Goal: Task Accomplishment & Management: Complete application form

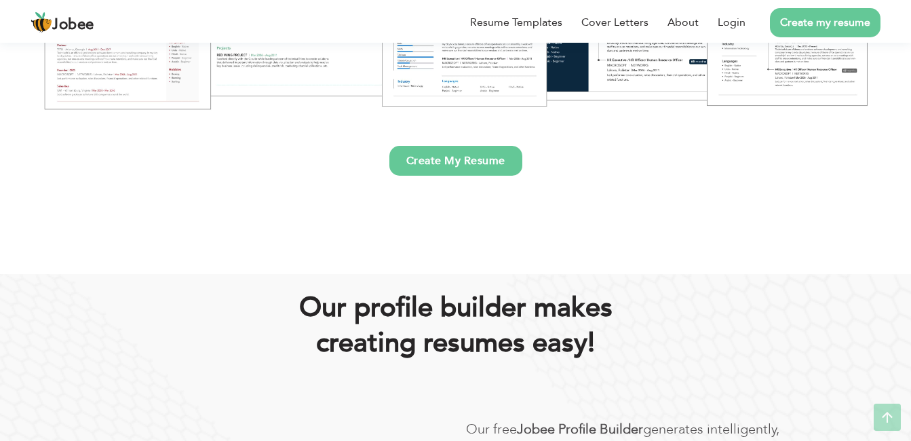
scroll to position [385, 0]
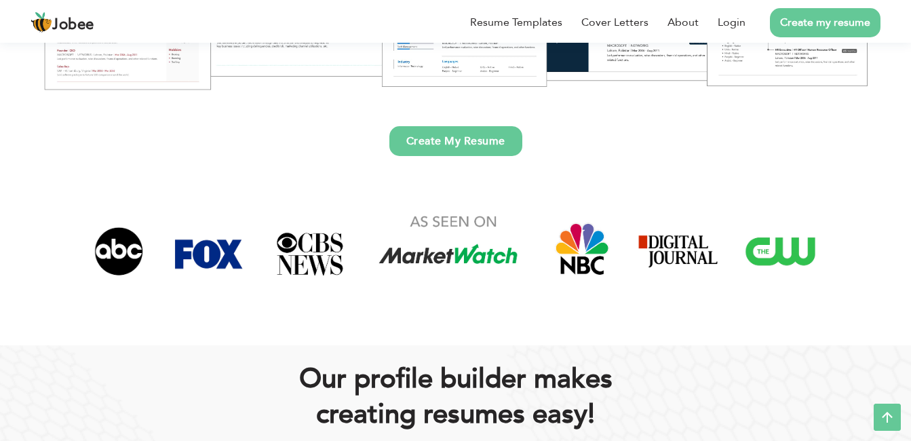
click at [518, 250] on img at bounding box center [455, 251] width 753 height 92
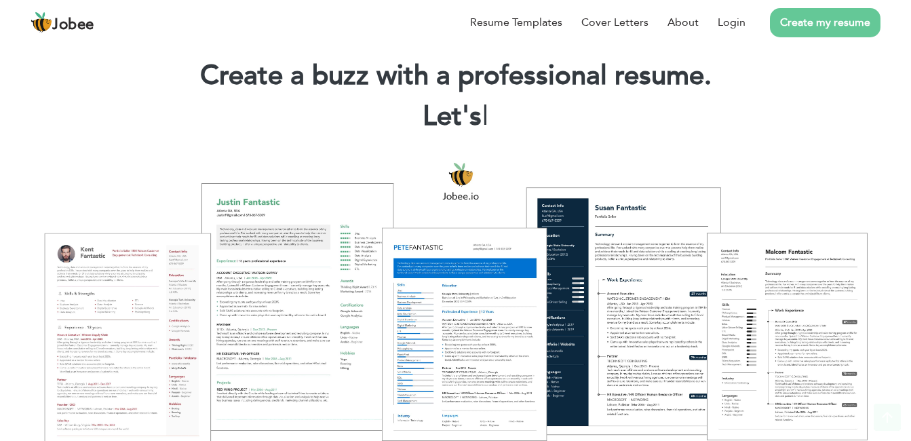
scroll to position [0, 0]
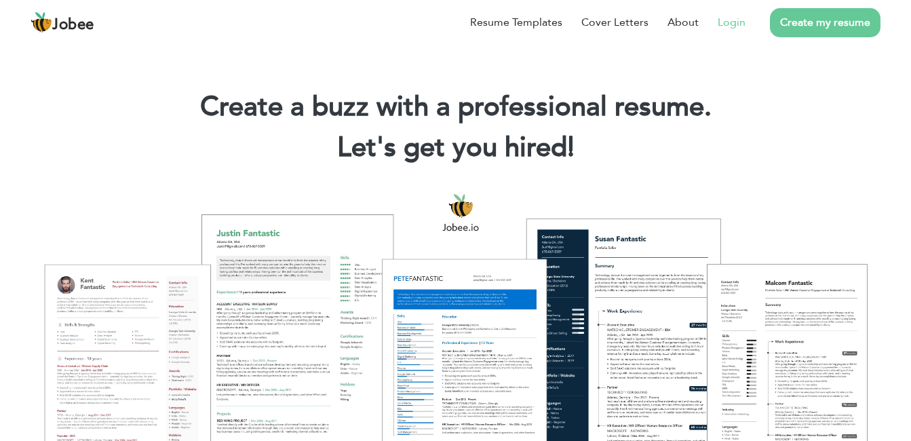
click at [726, 25] on link "Login" at bounding box center [731, 22] width 28 height 16
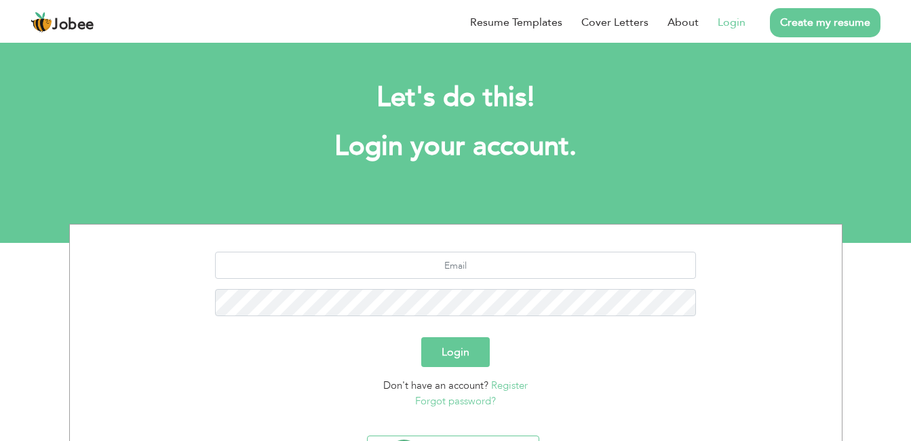
click at [427, 277] on div at bounding box center [455, 289] width 751 height 75
click at [425, 272] on input "text" at bounding box center [455, 265] width 481 height 27
type input "ayazkhan1408@gmail.com"
click at [462, 349] on button "Login" at bounding box center [455, 352] width 68 height 30
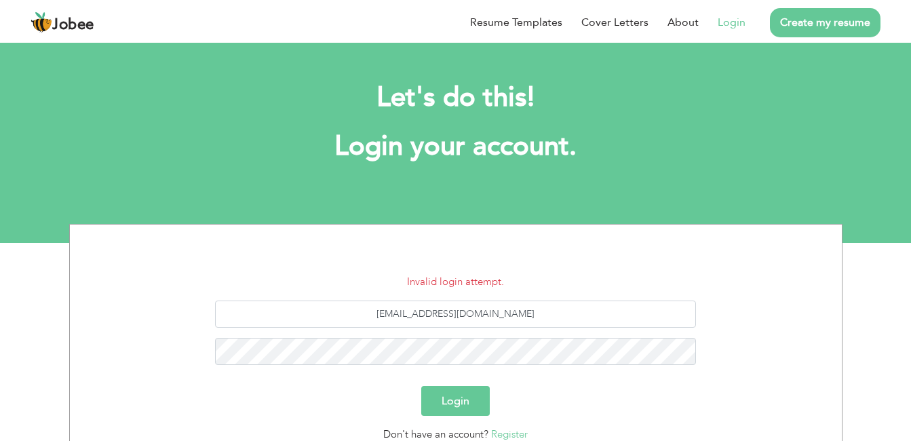
click at [469, 393] on button "Login" at bounding box center [455, 401] width 68 height 30
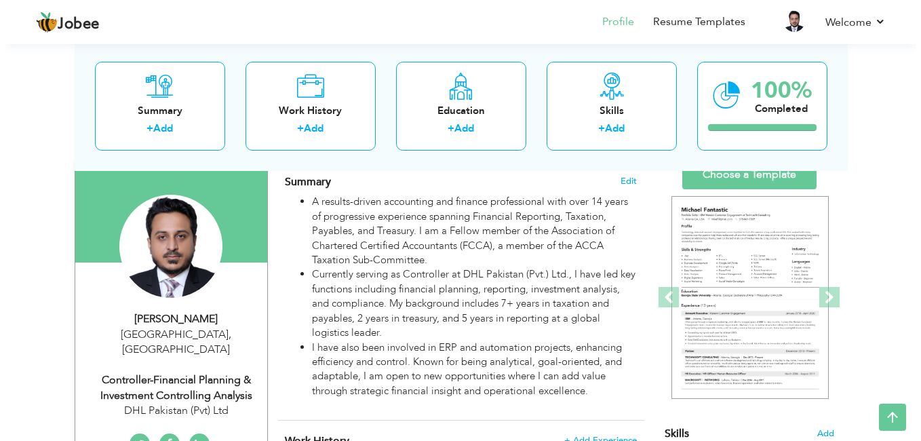
scroll to position [88, 0]
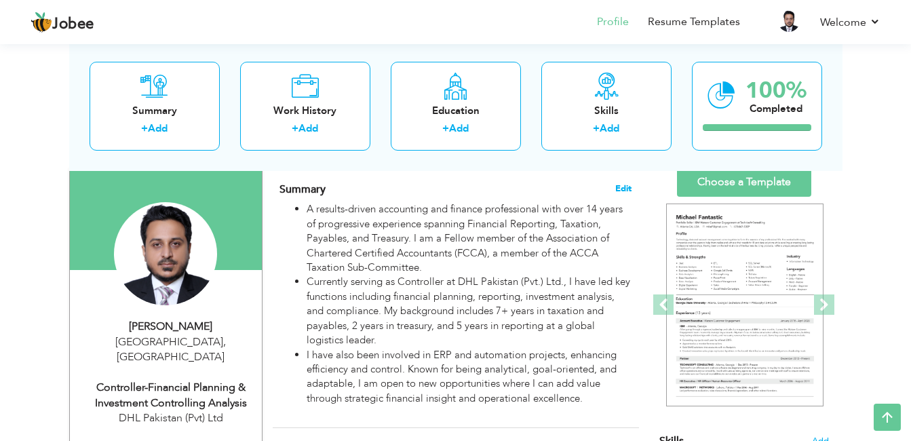
click at [621, 191] on span "Edit" at bounding box center [623, 188] width 16 height 9
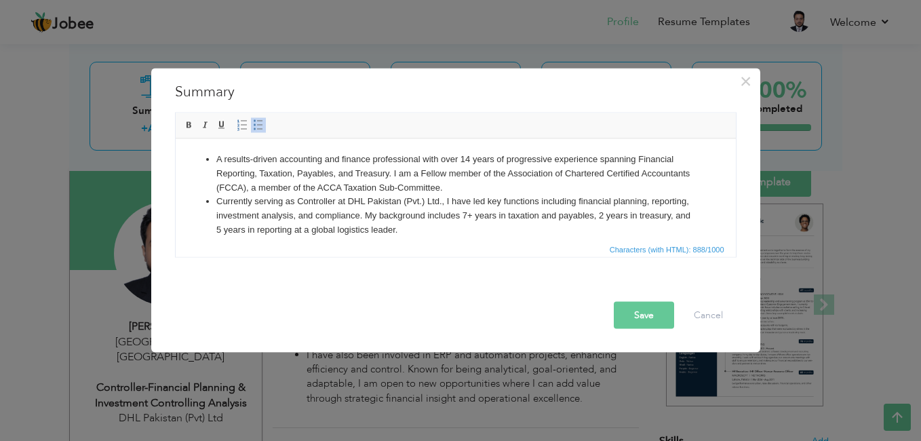
click at [469, 159] on li "A results-driven accounting and finance professional with over 14 years of prog…" at bounding box center [455, 173] width 479 height 42
click at [420, 172] on li "A results-driven accounting and finance professional with over 15 years of prog…" at bounding box center [455, 173] width 479 height 42
click at [465, 186] on li "A results-driven accounting and finance professional with over 15 years of prog…" at bounding box center [455, 173] width 479 height 42
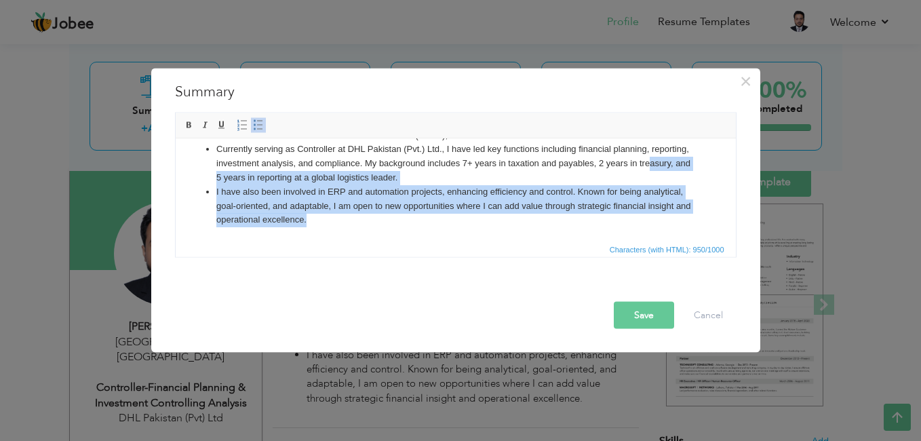
scroll to position [0, 0]
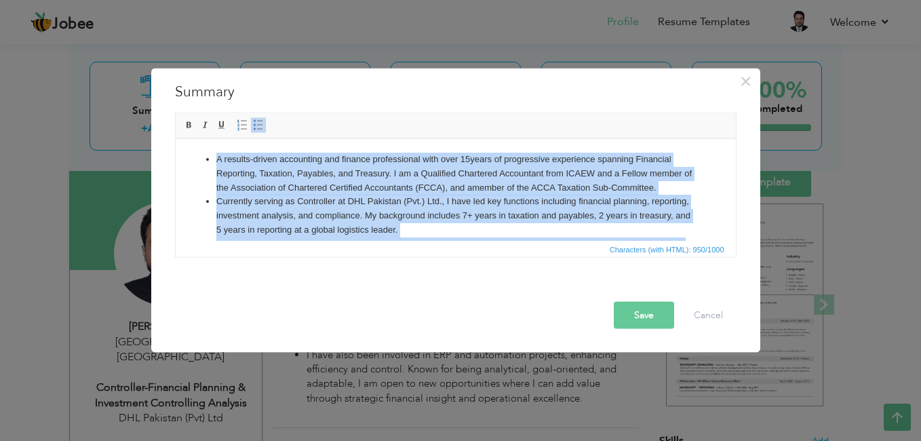
drag, startPoint x: 340, startPoint y: 220, endPoint x: 158, endPoint y: 99, distance: 218.7
click at [175, 138] on html "A results-driven accounting and finance professional with over 15 years of prog…" at bounding box center [455, 215] width 560 height 154
click at [346, 171] on li "A results-driven accounting and finance professional with over 15 years of prog…" at bounding box center [455, 173] width 479 height 42
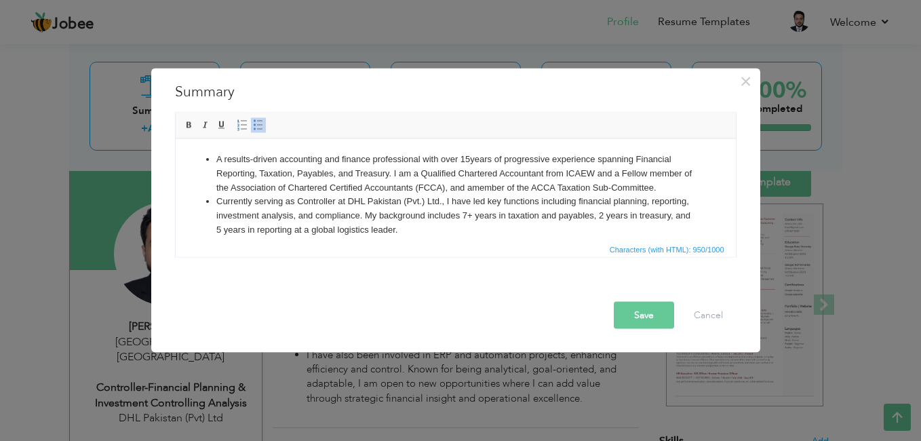
drag, startPoint x: 671, startPoint y: 184, endPoint x: 180, endPoint y: 151, distance: 491.4
click at [180, 151] on html "A results-driven accounting and finance professional with over 15 years of prog…" at bounding box center [455, 215] width 560 height 154
click at [210, 165] on ul "A results-driven accounting and finance professional with over 15 years of prog…" at bounding box center [455, 215] width 533 height 127
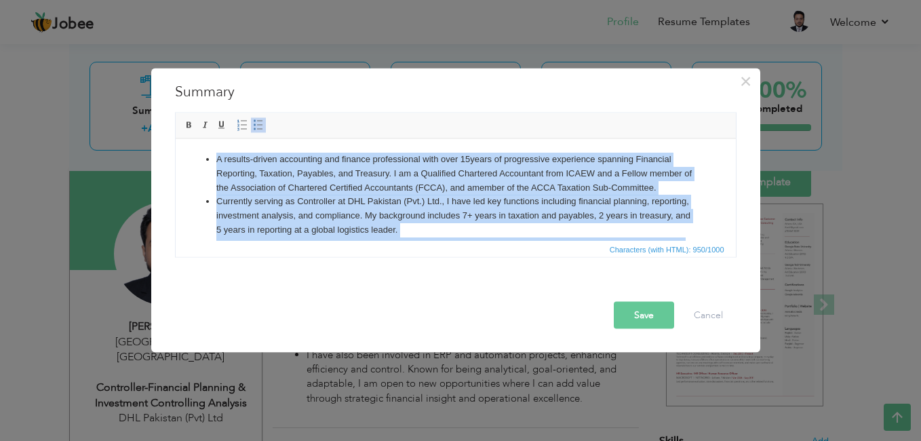
scroll to position [52, 0]
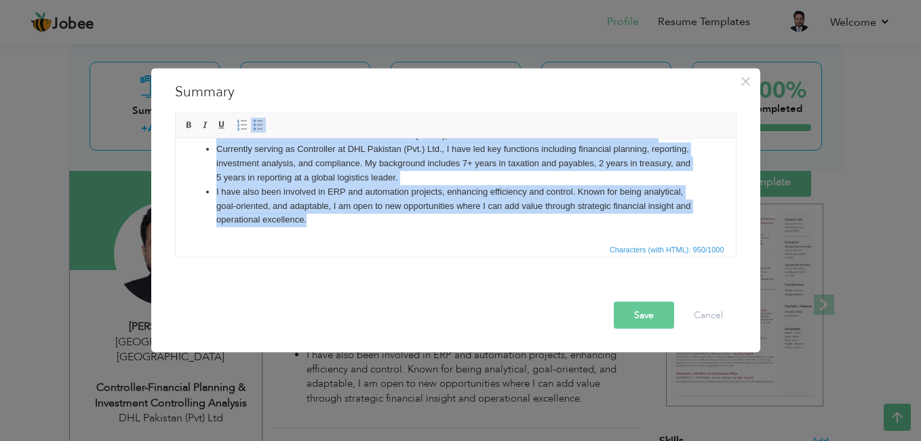
drag, startPoint x: 210, startPoint y: 159, endPoint x: 449, endPoint y: 336, distance: 297.7
click at [449, 240] on html "A results-driven accounting and finance professional with over 15 years of prog…" at bounding box center [455, 163] width 560 height 154
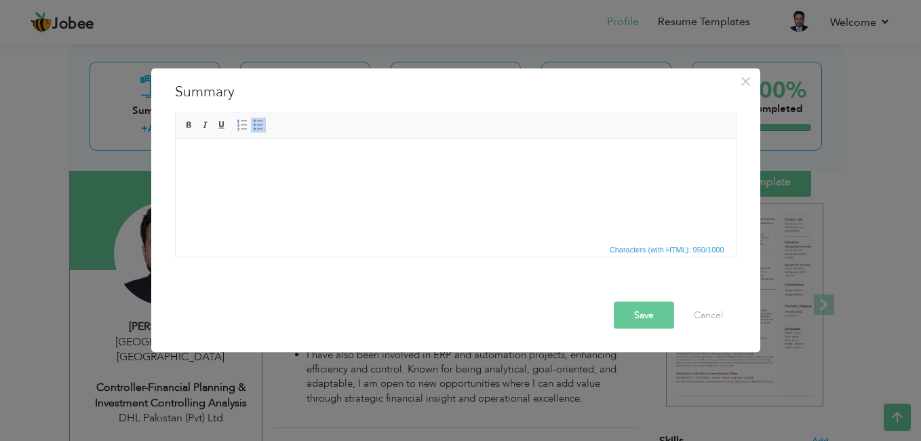
scroll to position [0, 0]
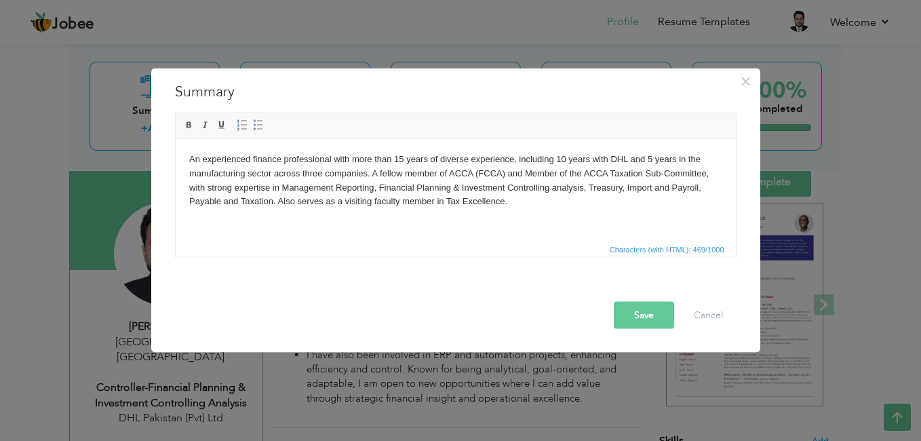
click at [376, 172] on body "An experienced finance professional with more than 15 years of diverse experien…" at bounding box center [455, 180] width 533 height 56
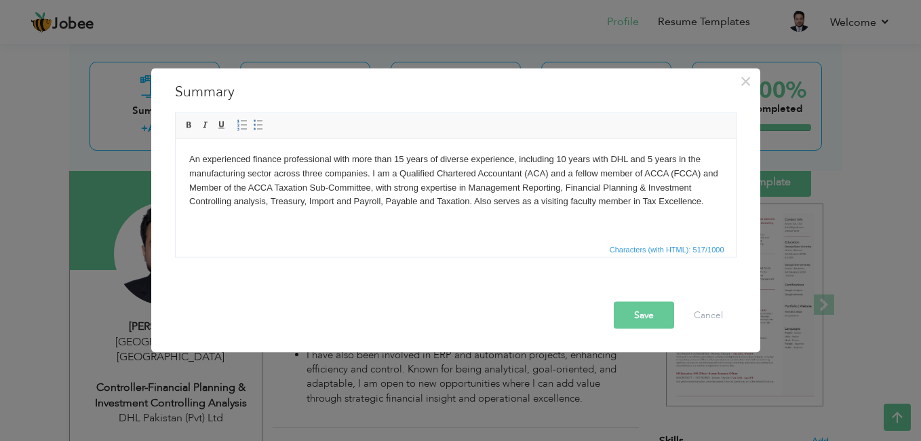
click at [669, 170] on body "An experienced finance professional with more than 15 years of diverse experien…" at bounding box center [455, 180] width 533 height 56
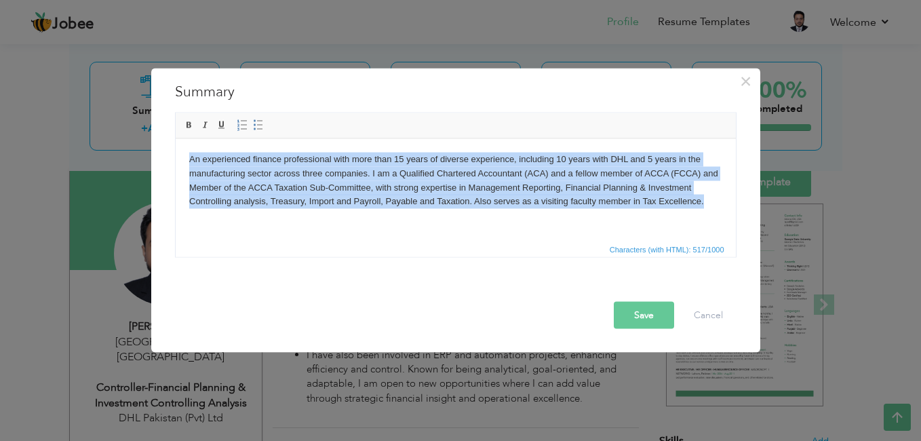
drag, startPoint x: 703, startPoint y: 197, endPoint x: 456, endPoint y: 244, distance: 252.0
click at [175, 144] on html "An experienced finance professional with more than 15 years of diverse experien…" at bounding box center [455, 179] width 560 height 83
click at [260, 120] on span at bounding box center [258, 125] width 11 height 11
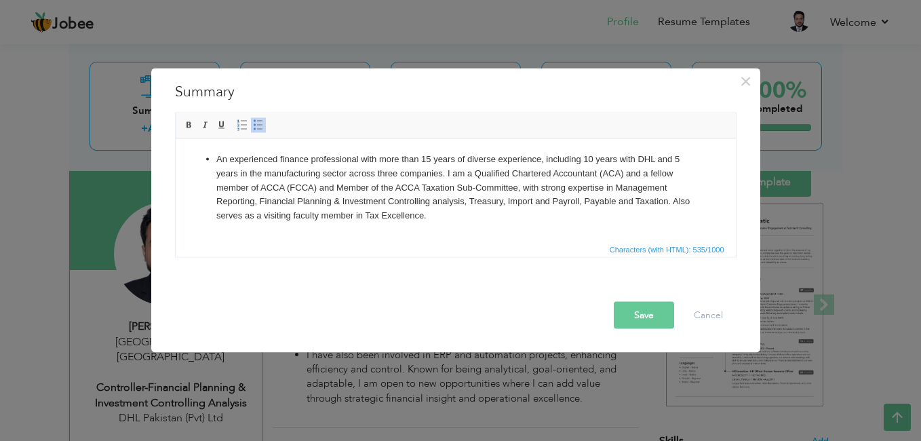
click at [467, 212] on li "An experienced finance professional with more than 15 years of diverse experien…" at bounding box center [455, 187] width 479 height 71
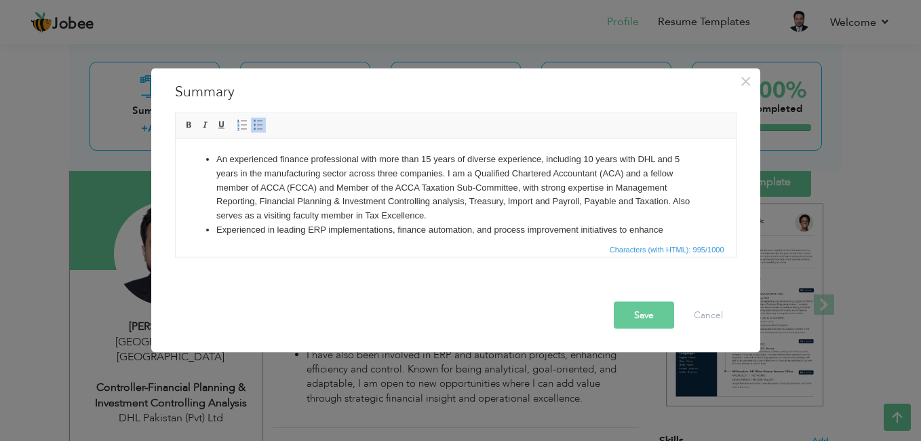
drag, startPoint x: 471, startPoint y: 234, endPoint x: 204, endPoint y: 114, distance: 292.9
click at [204, 138] on html "An experienced finance professional with more than 15 years of diverse experien…" at bounding box center [455, 222] width 560 height 168
copy ul "An experienced finance professional with more than 15 years of diverse experien…"
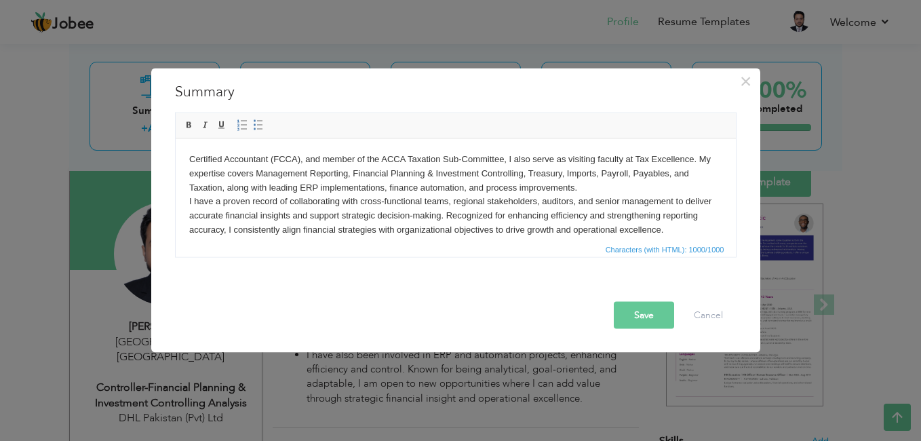
click at [616, 185] on body "​​​​​​​ Certified Accountant (FCCA), and member of the ACCA Taxation Sub-Commit…" at bounding box center [455, 208] width 533 height 113
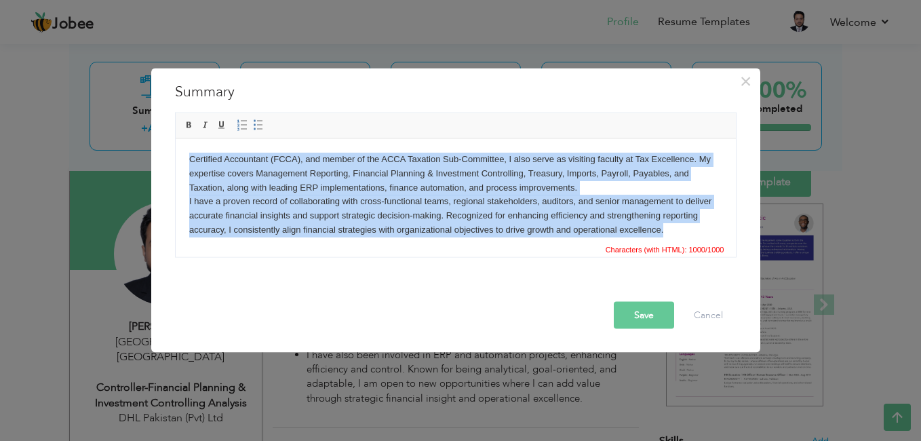
drag, startPoint x: 722, startPoint y: 181, endPoint x: 720, endPoint y: 218, distance: 37.4
click at [722, 223] on html "Certified Accountant (FCCA), and member of the ACCA Taxation Sub-Committee, I a…" at bounding box center [455, 208] width 560 height 140
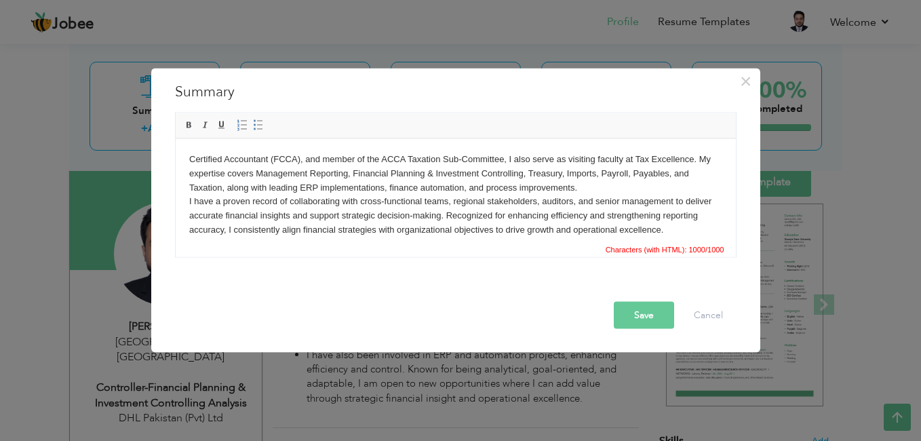
click at [688, 177] on body "Certified Accountant (FCCA), and member of the ACCA Taxation Sub-Committee, I a…" at bounding box center [455, 208] width 533 height 113
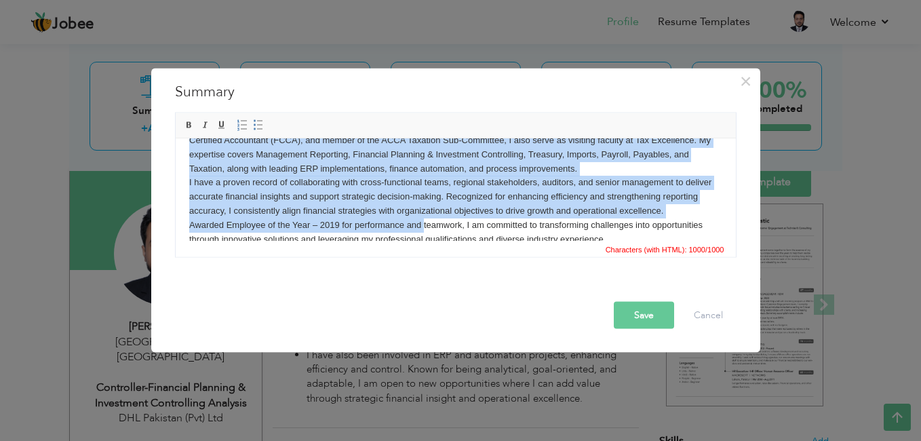
scroll to position [38, 0]
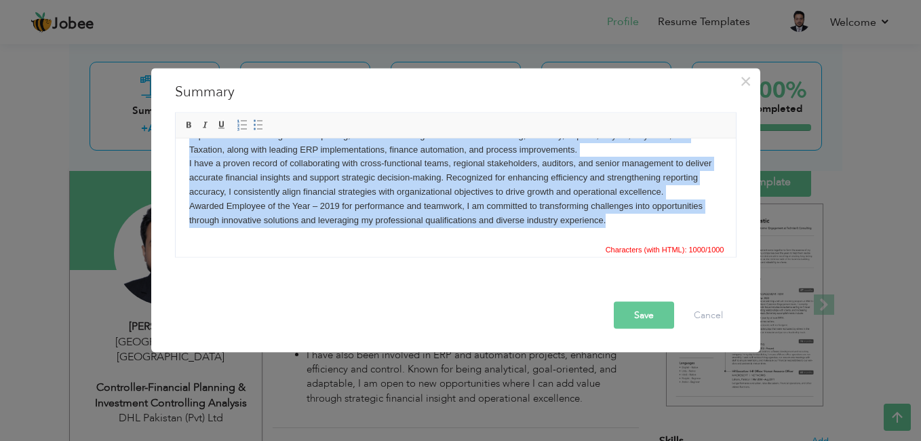
drag, startPoint x: 190, startPoint y: 159, endPoint x: 701, endPoint y: 271, distance: 522.8
click at [701, 240] on html "Certified Accountant (FCCA), and member of the ACCA Taxation Sub-Committee, I a…" at bounding box center [455, 170] width 560 height 140
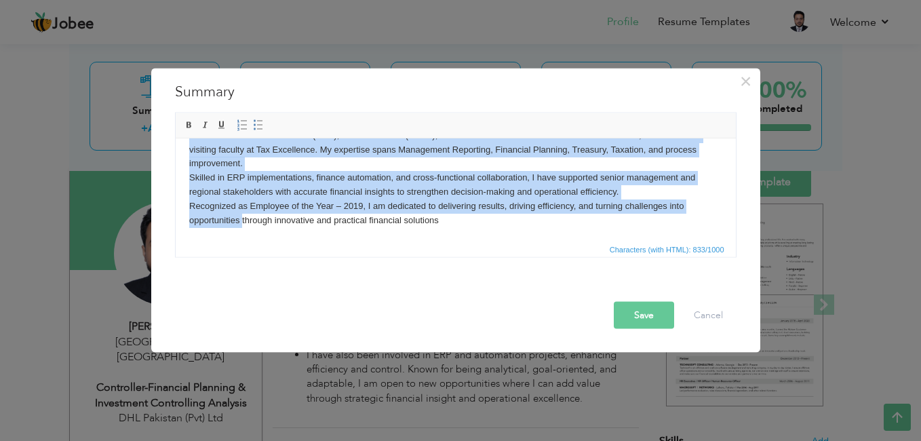
drag, startPoint x: 187, startPoint y: 157, endPoint x: 240, endPoint y: 263, distance: 118.9
click at [240, 240] on html "A finance professional with over 15 years of experience, including 10 years at …" at bounding box center [455, 170] width 560 height 140
click at [258, 120] on span at bounding box center [258, 125] width 11 height 11
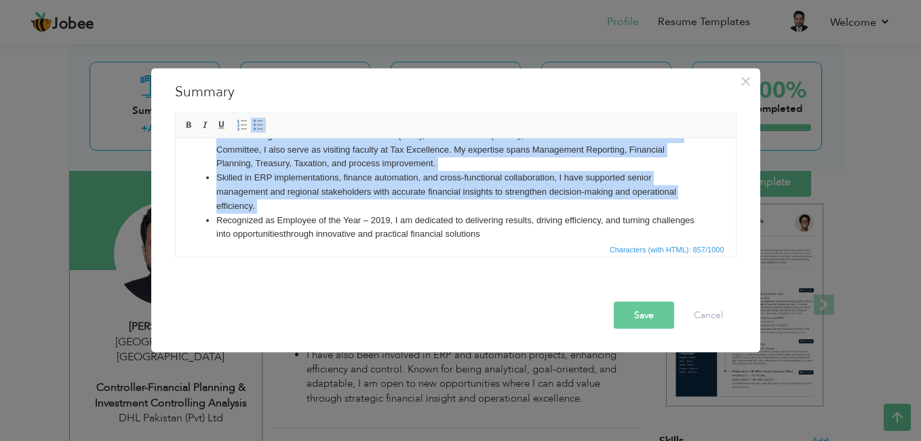
click at [315, 201] on li "Skilled in ERP implementations, finance automation, and cross-functional collab…" at bounding box center [455, 191] width 479 height 42
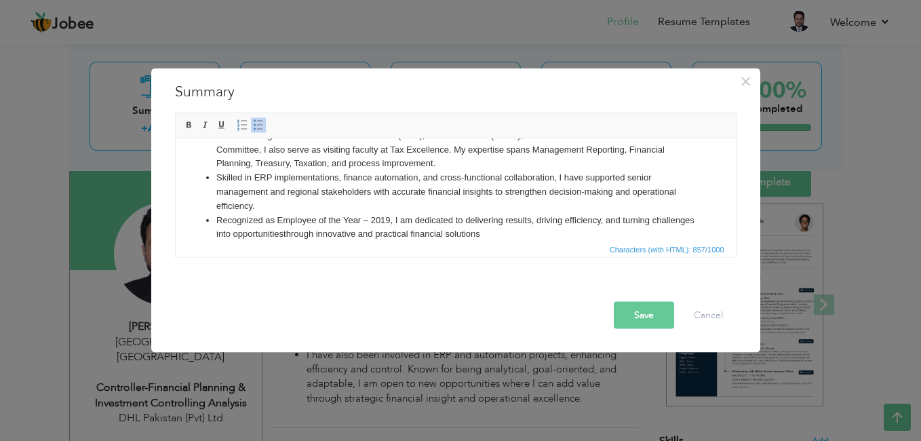
drag, startPoint x: 393, startPoint y: 216, endPoint x: 283, endPoint y: 222, distance: 110.0
click at [283, 222] on li "Recognized as Employee of the Year – 2019, I am dedicated to delivering results…" at bounding box center [455, 227] width 479 height 28
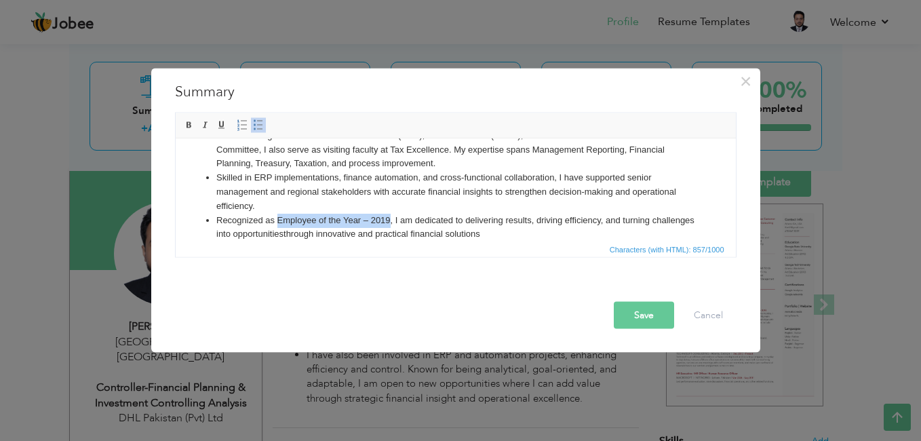
drag, startPoint x: 277, startPoint y: 219, endPoint x: 388, endPoint y: 217, distance: 111.2
click at [388, 217] on li "Recognized as Employee of the Year – 2019, I am dedicated to delivering results…" at bounding box center [455, 227] width 479 height 28
click at [549, 217] on li "Recognized as Employee of the Year – 2019 , I am dedicated to delivering result…" at bounding box center [455, 227] width 479 height 28
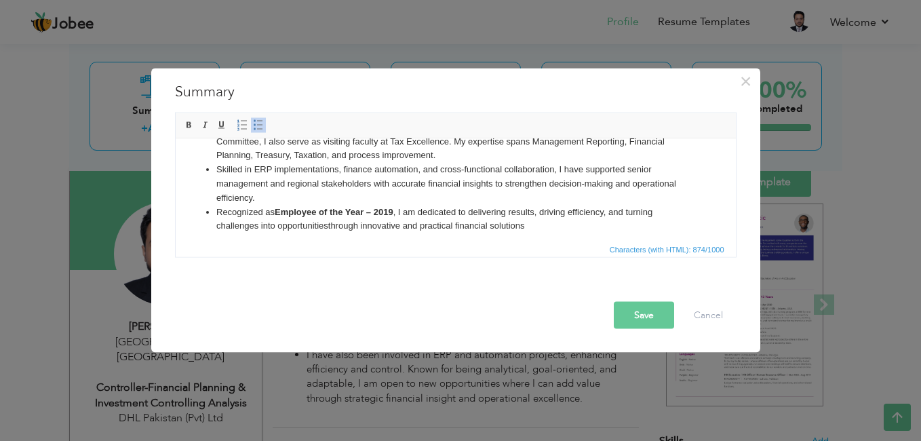
scroll to position [43, 0]
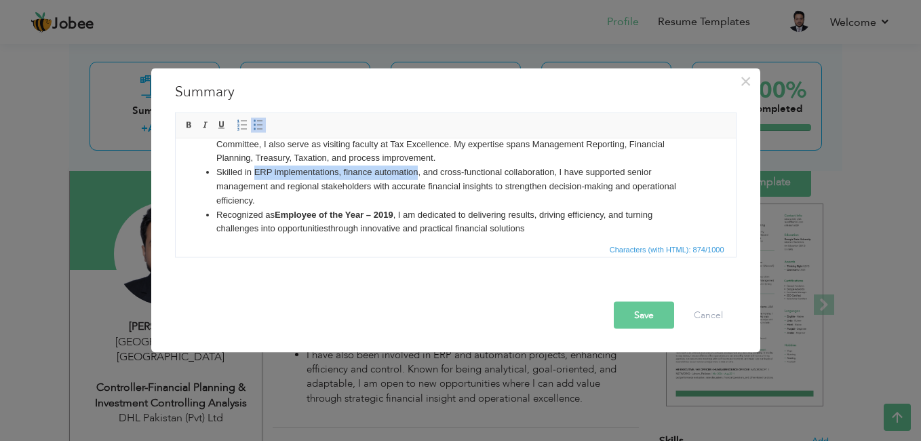
drag, startPoint x: 253, startPoint y: 168, endPoint x: 417, endPoint y: 166, distance: 164.1
click at [417, 166] on li "Skilled in ERP implementations, finance automation, and cross-functional collab…" at bounding box center [455, 186] width 479 height 42
click at [453, 203] on li "Skilled in ERP implementations, finance automation , and cross-functional colla…" at bounding box center [455, 186] width 479 height 42
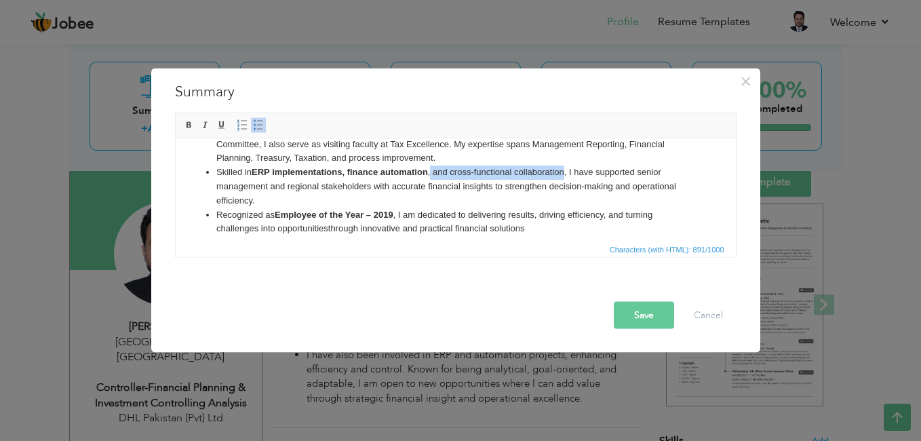
drag, startPoint x: 564, startPoint y: 169, endPoint x: 431, endPoint y: 174, distance: 133.0
click at [431, 174] on li "Skilled in ERP implementations, finance automation , and cross-functional colla…" at bounding box center [455, 186] width 479 height 42
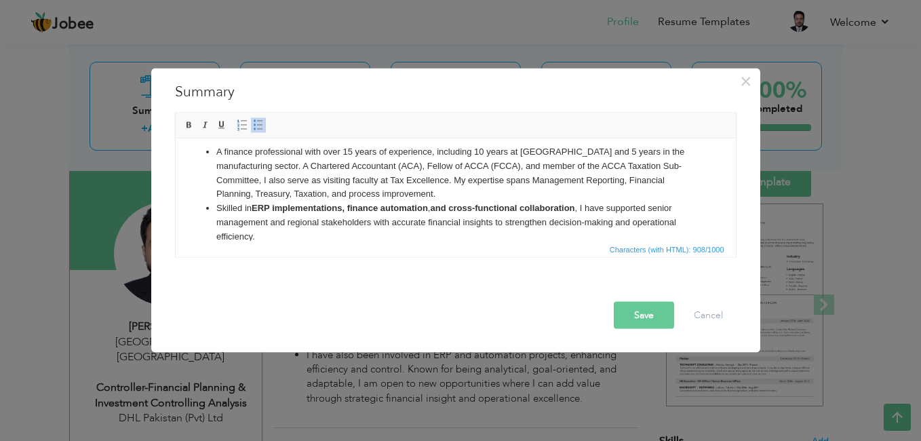
scroll to position [0, 0]
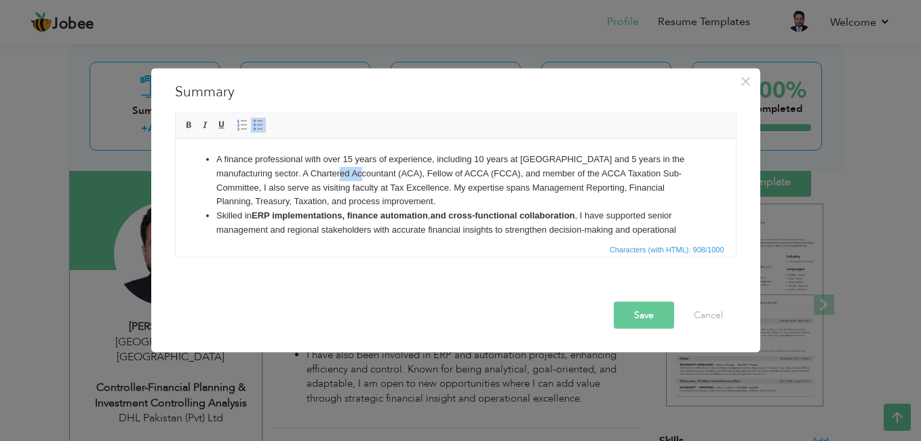
drag, startPoint x: 338, startPoint y: 174, endPoint x: 362, endPoint y: 172, distance: 23.8
click at [362, 172] on li "A finance professional with over 15 years of experience, including 10 years at …" at bounding box center [455, 180] width 479 height 56
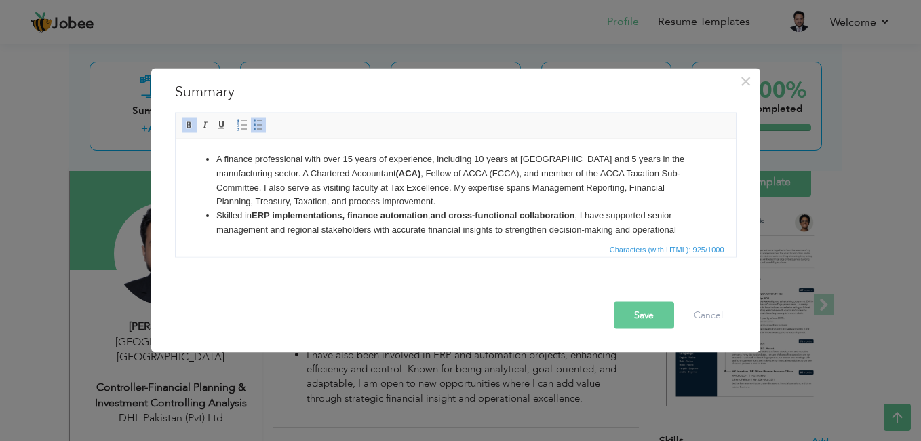
click at [438, 170] on li "A finance professional with over 15 years of experience, including 10 years at …" at bounding box center [455, 180] width 479 height 56
drag, startPoint x: 433, startPoint y: 169, endPoint x: 462, endPoint y: 171, distance: 29.2
click at [462, 171] on li "A finance professional with over 15 years of experience, including 10 years at …" at bounding box center [455, 180] width 479 height 56
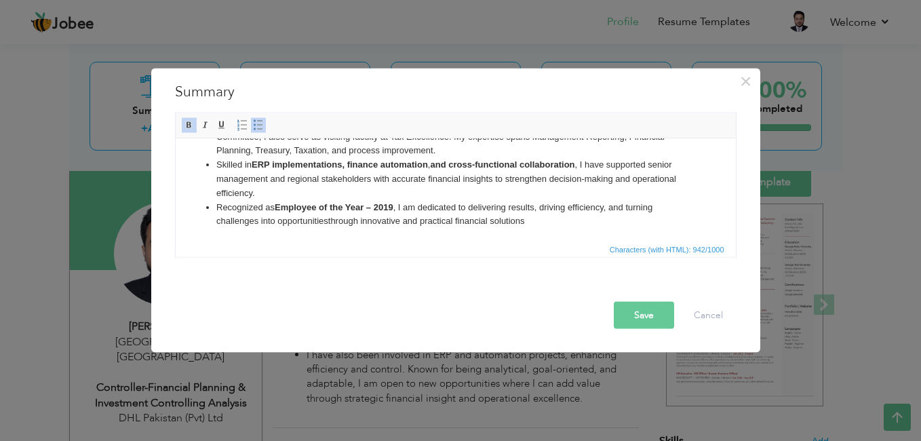
scroll to position [52, 0]
click at [640, 319] on button "Save" at bounding box center [644, 315] width 60 height 27
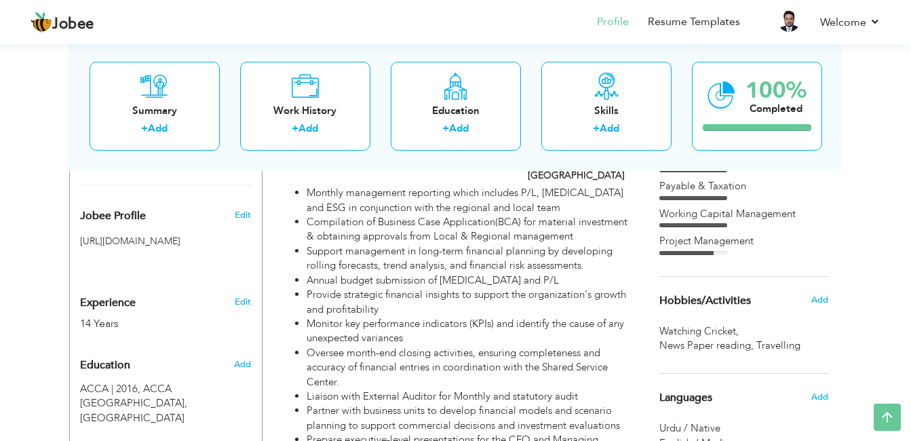
scroll to position [420, 0]
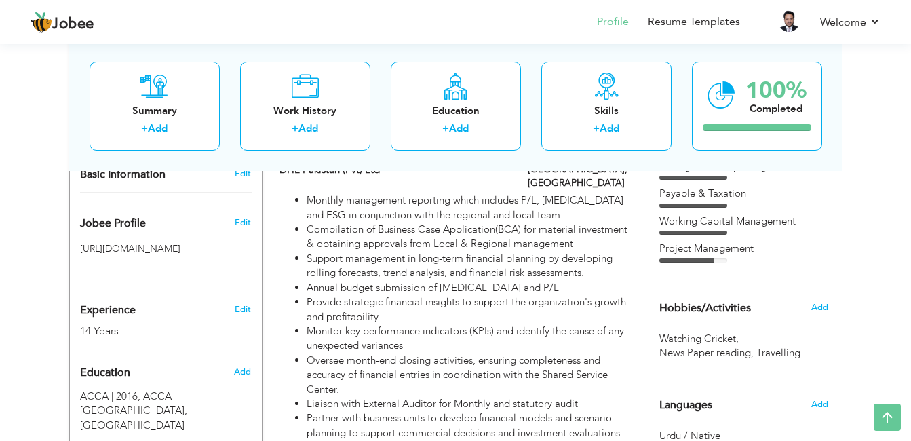
drag, startPoint x: 908, startPoint y: 111, endPoint x: 913, endPoint y: 104, distance: 8.7
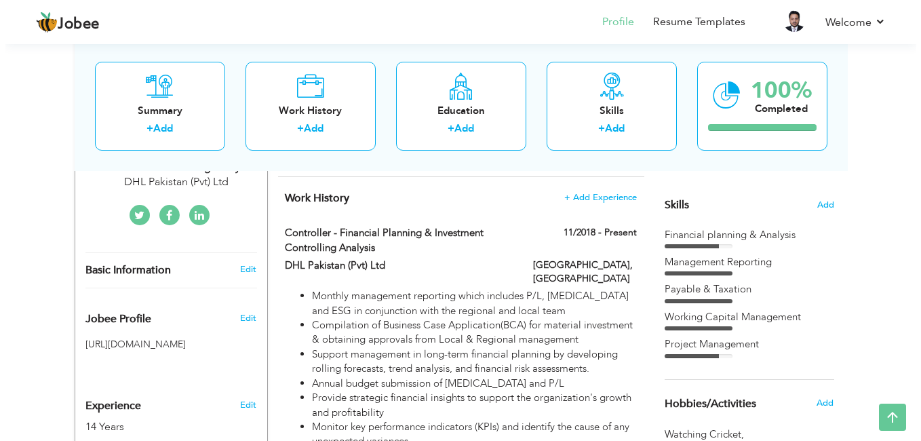
scroll to position [317, 0]
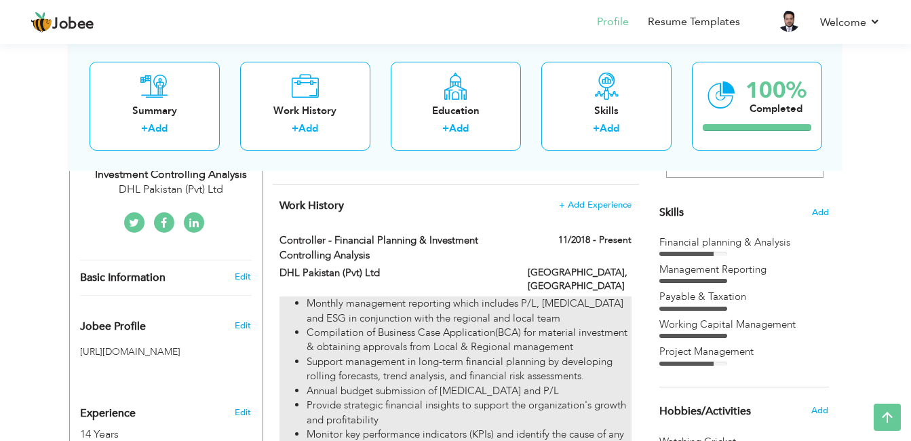
click at [608, 297] on li "Monthly management reporting which includes P/L, Capex and ESG in conjunction w…" at bounding box center [469, 310] width 324 height 29
type input "Controller - Financial Planning & Investment Controlling Analysis"
type input "DHL Pakistan (Pvt) Ltd"
type input "11/2018"
type input "[GEOGRAPHIC_DATA]"
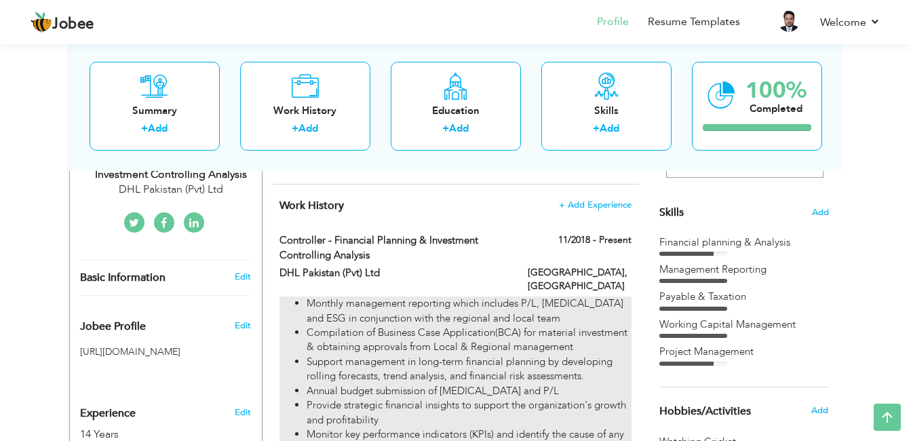
type input "[GEOGRAPHIC_DATA]"
checkbox input "true"
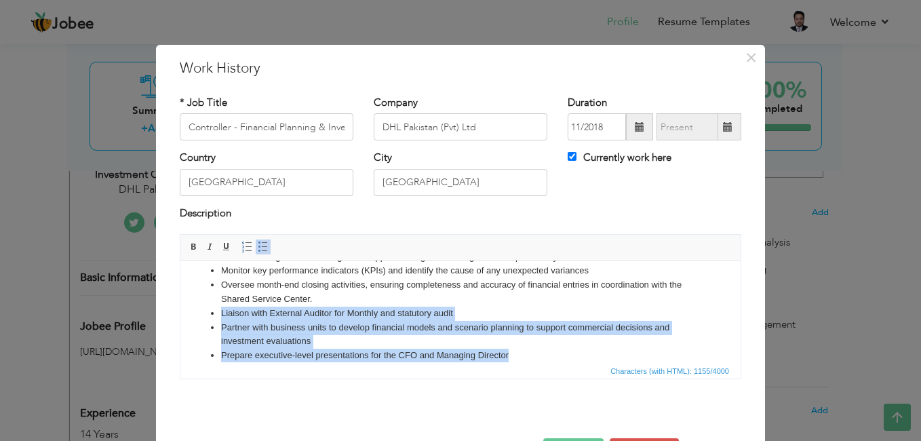
scroll to position [0, 0]
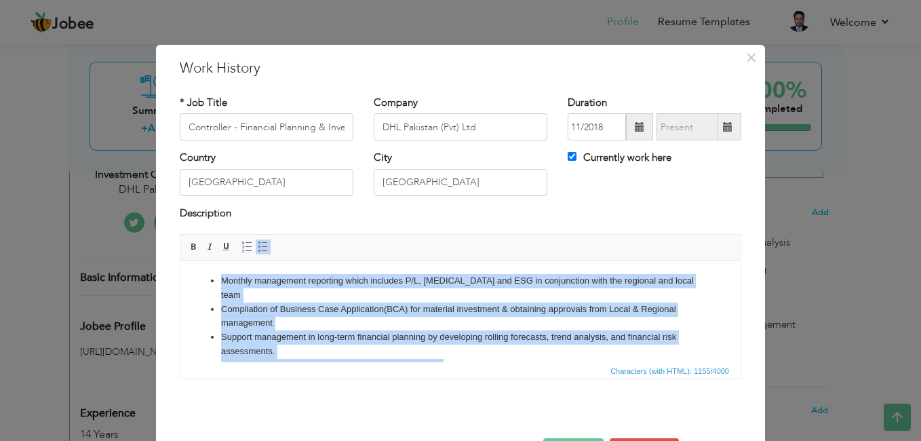
drag, startPoint x: 514, startPoint y: 339, endPoint x: 336, endPoint y: 545, distance: 272.2
click at [180, 284] on html "Monthly management reporting which includes P/L, Capex and ESG in conjunction w…" at bounding box center [460, 379] width 560 height 239
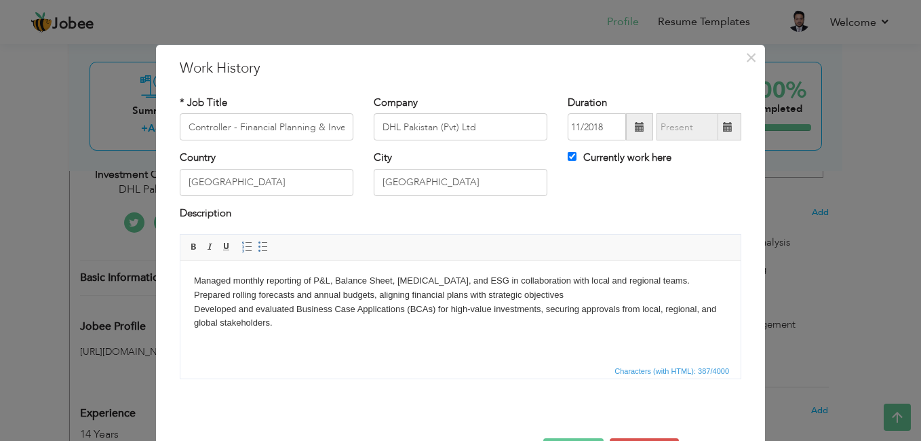
paste body
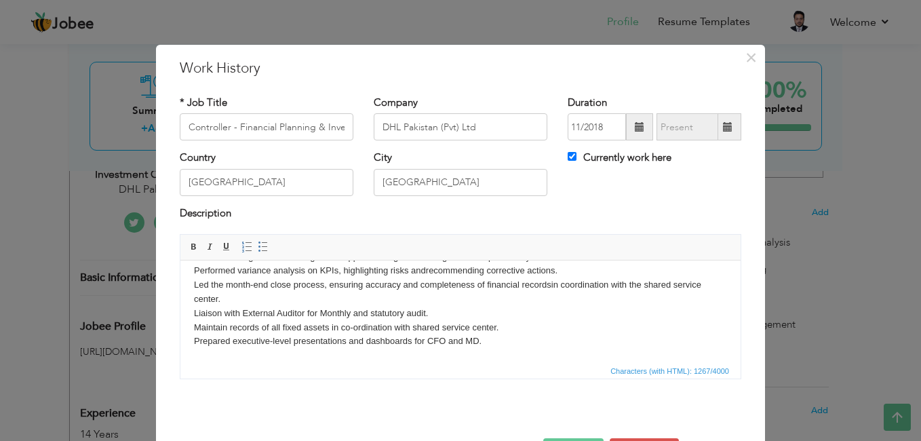
scroll to position [48, 0]
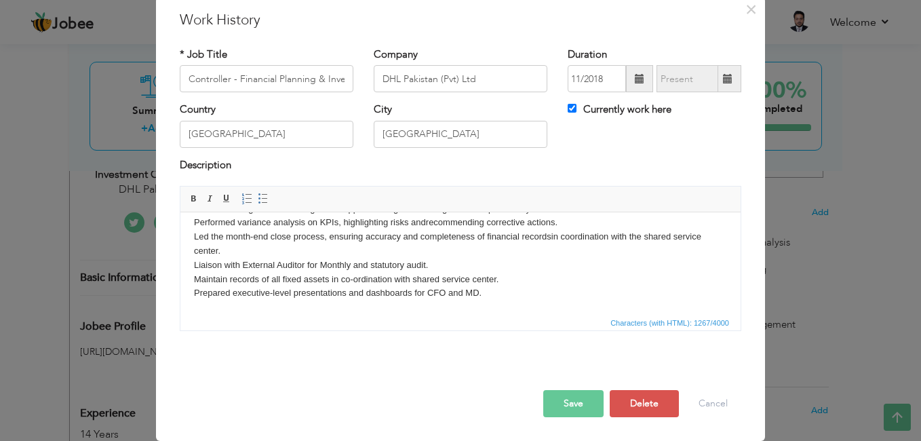
click at [577, 408] on button "Save" at bounding box center [573, 403] width 60 height 27
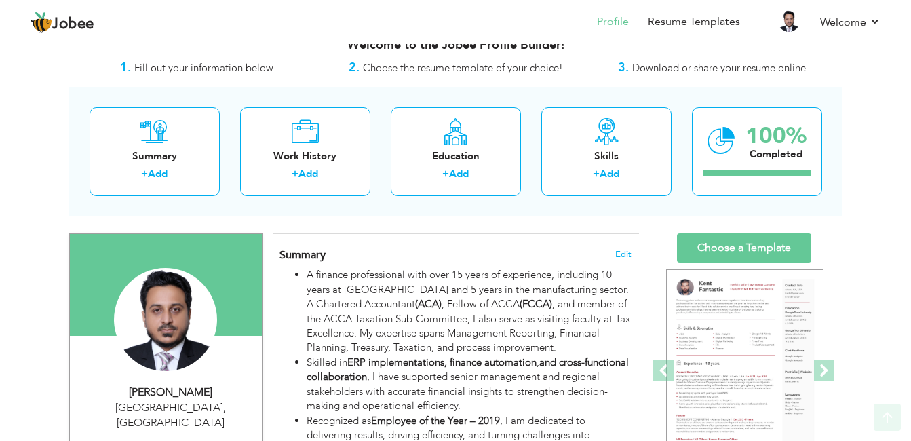
scroll to position [0, 0]
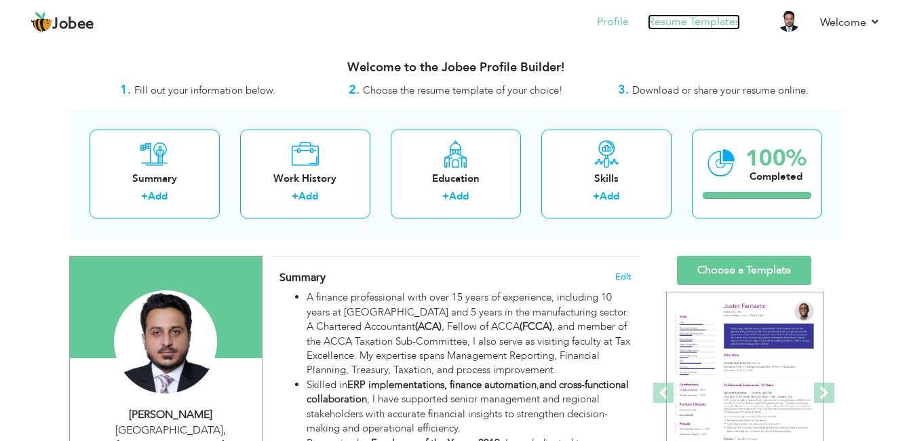
click at [700, 24] on link "Resume Templates" at bounding box center [694, 22] width 92 height 16
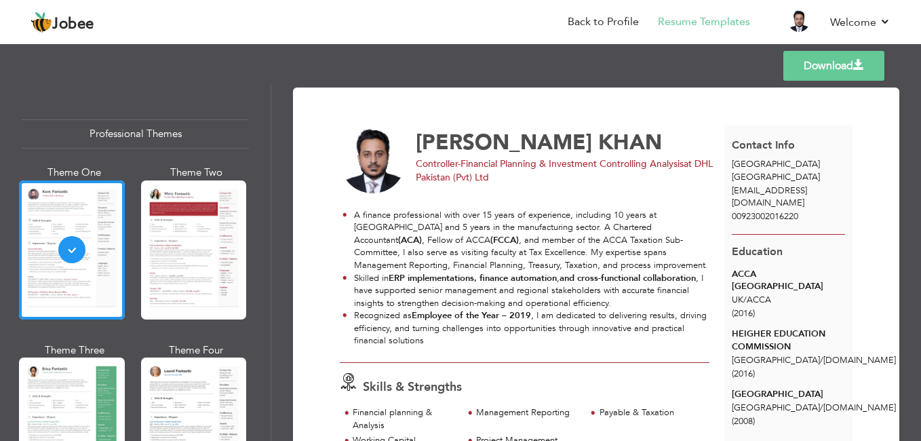
click at [857, 71] on link "Download" at bounding box center [833, 66] width 101 height 30
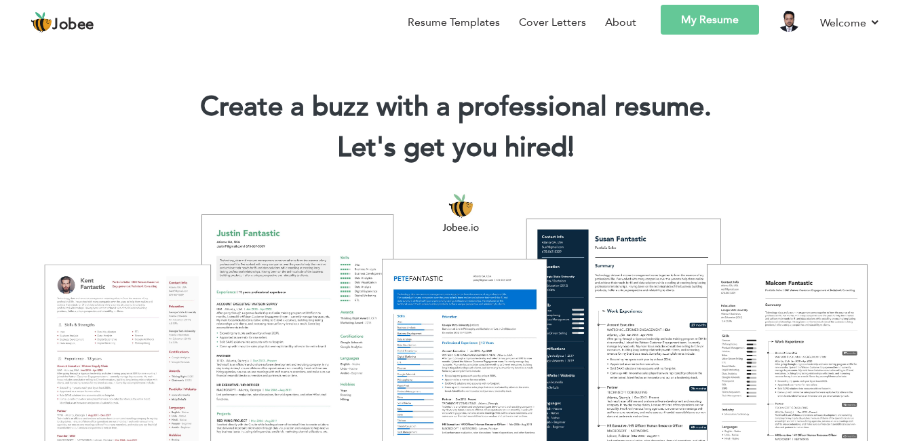
click at [719, 21] on link "My Resume" at bounding box center [710, 20] width 98 height 30
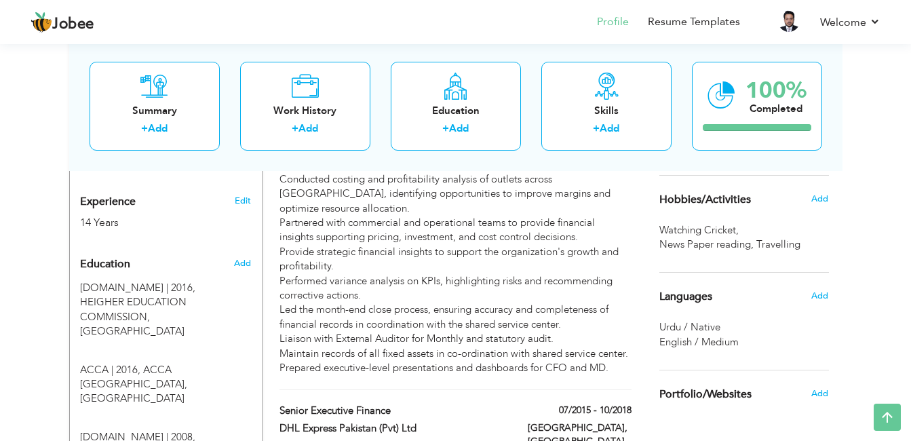
scroll to position [536, 0]
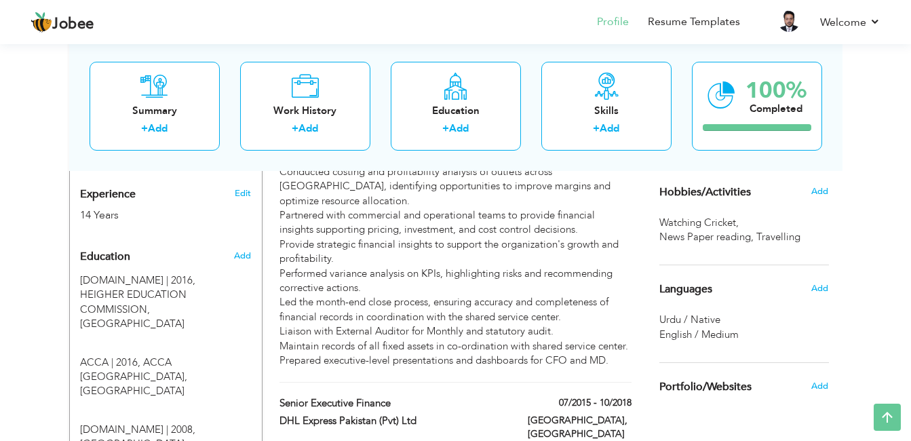
click at [212, 259] on div "Education" at bounding box center [150, 256] width 160 height 27
radio input "true"
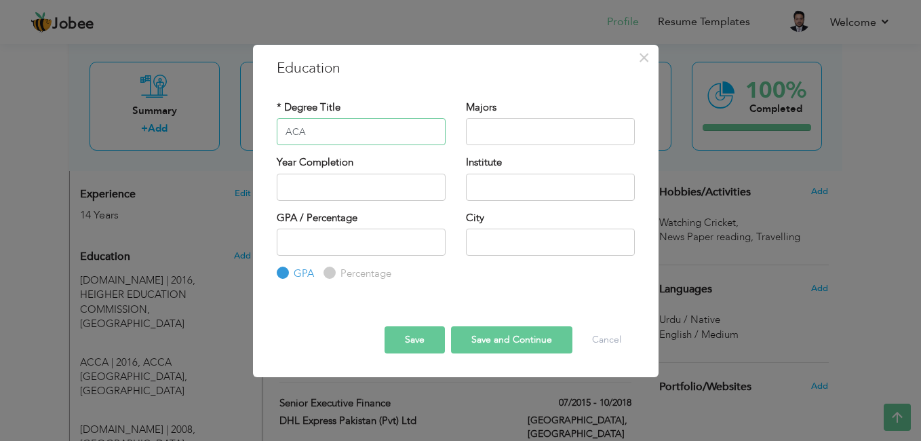
type input "ACA"
type input "Account"
type input "2025"
type input "ICAEW"
click at [466, 332] on button "Save and Continue" at bounding box center [511, 339] width 121 height 27
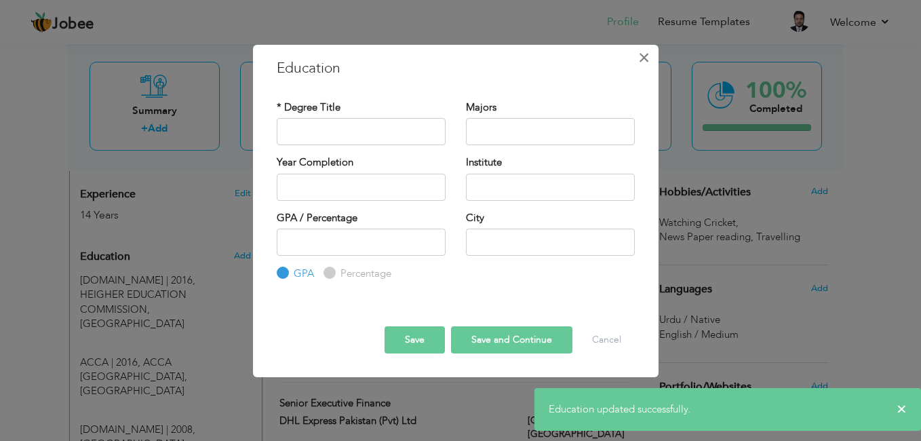
click at [643, 63] on span "×" at bounding box center [644, 57] width 12 height 24
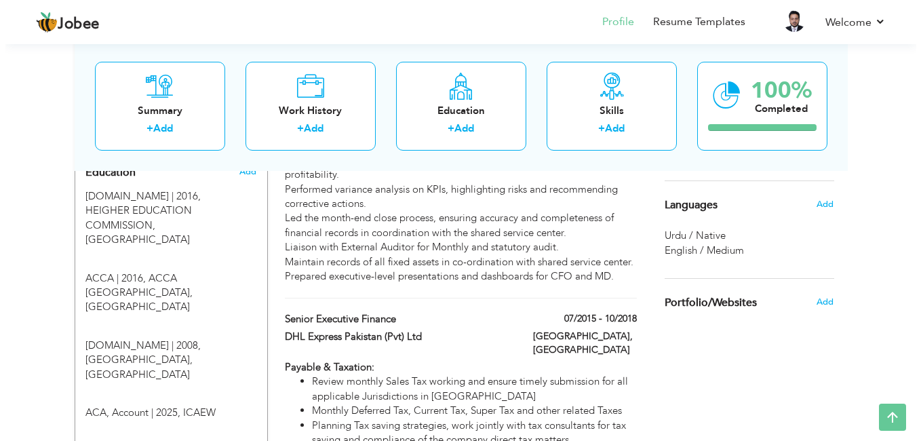
scroll to position [612, 0]
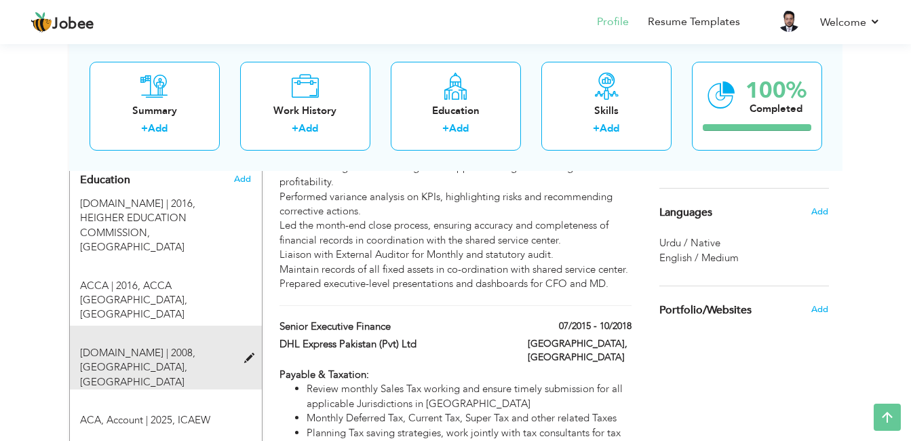
click at [246, 353] on span at bounding box center [252, 358] width 17 height 10
type input "B.COM"
type input "2008"
type input "University of Karachi"
radio input "false"
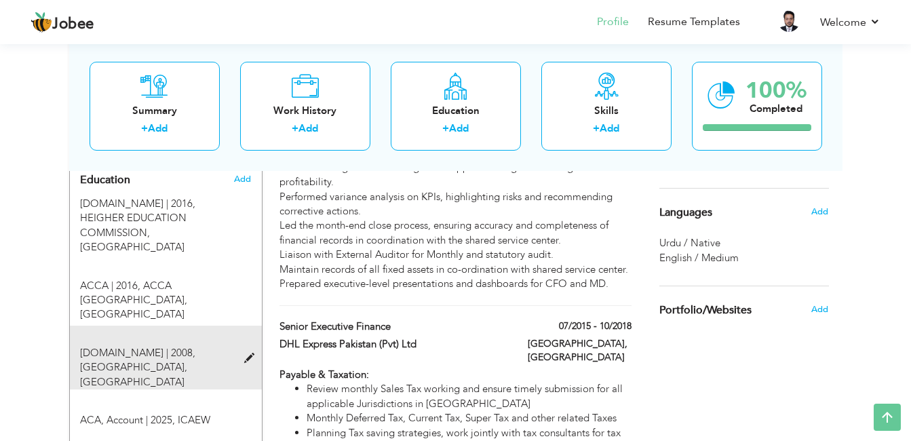
radio input "true"
type input "[GEOGRAPHIC_DATA]"
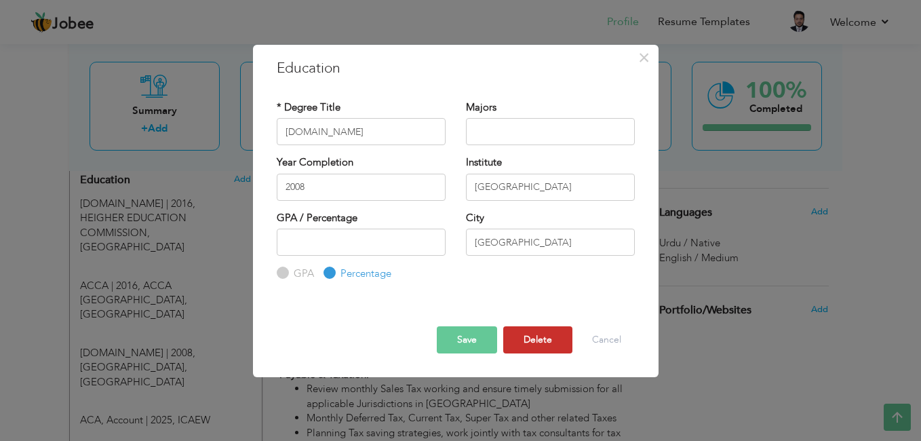
click at [534, 332] on button "Delete" at bounding box center [537, 339] width 69 height 27
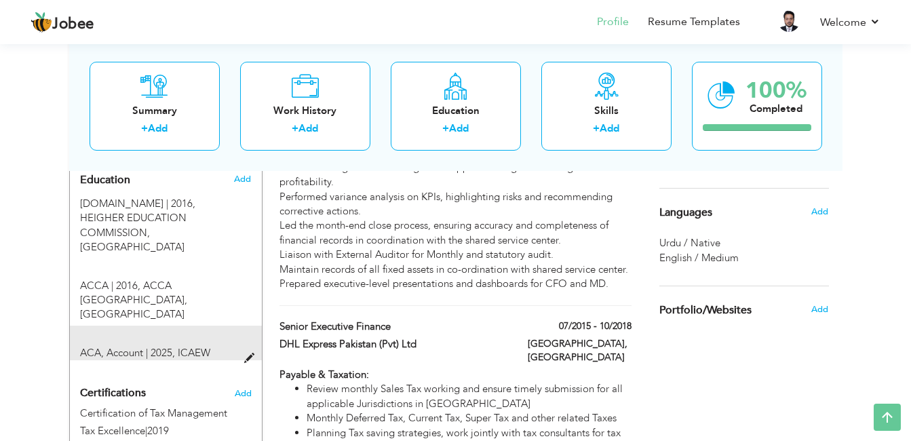
click at [251, 353] on span at bounding box center [252, 358] width 17 height 10
type input "ACA"
type input "Account"
type input "2025"
type input "ICAEW"
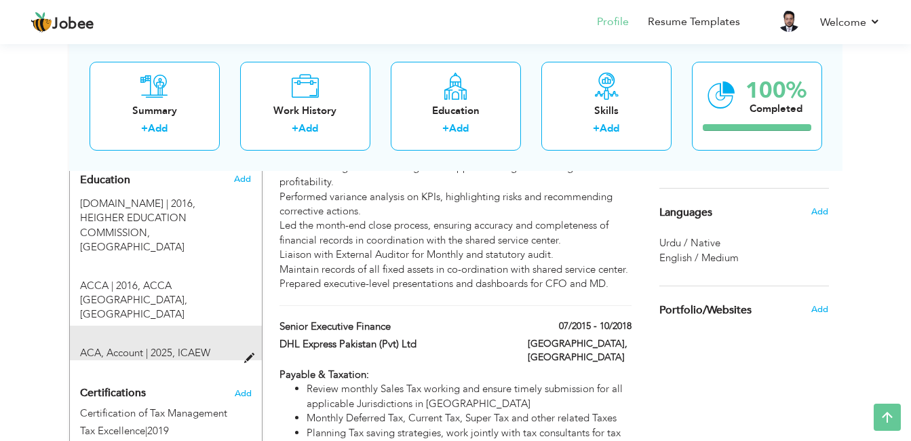
radio input "true"
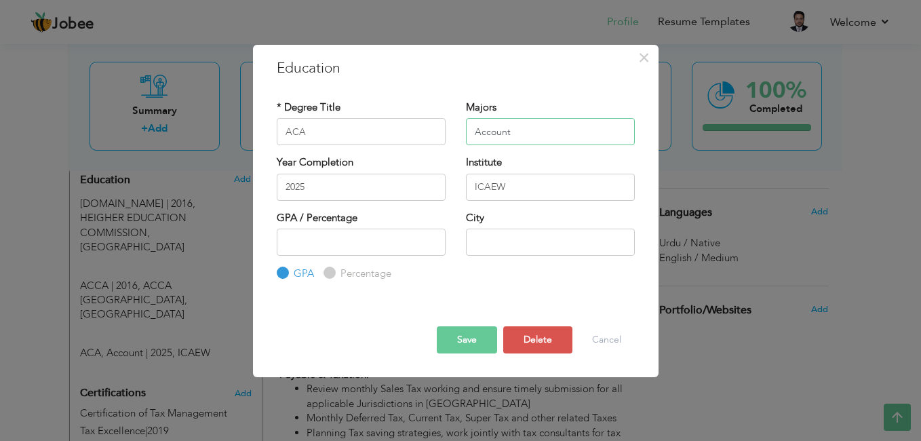
drag, startPoint x: 513, startPoint y: 133, endPoint x: 410, endPoint y: 139, distance: 103.3
click at [411, 139] on div "* Degree Title ACA Majors Account" at bounding box center [456, 127] width 378 height 55
click at [446, 335] on button "Save" at bounding box center [467, 339] width 60 height 27
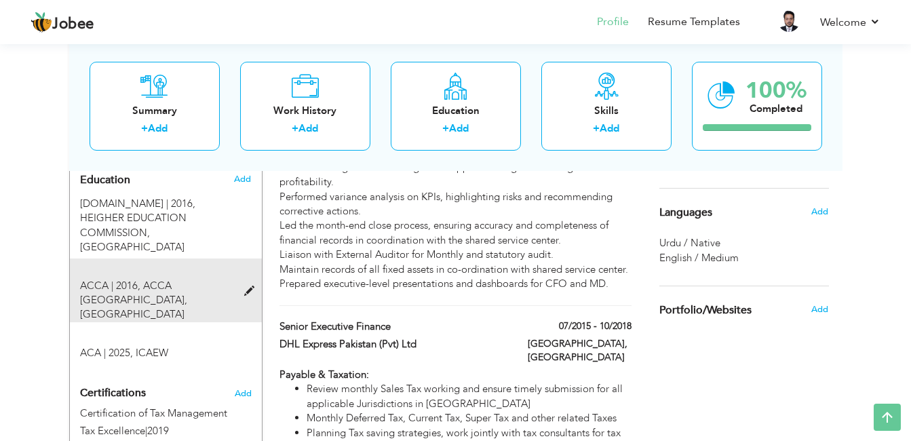
click at [252, 286] on span at bounding box center [252, 291] width 17 height 10
type input "ACCA"
type input "2016"
type input "ACCA Pakistan"
type input "UK"
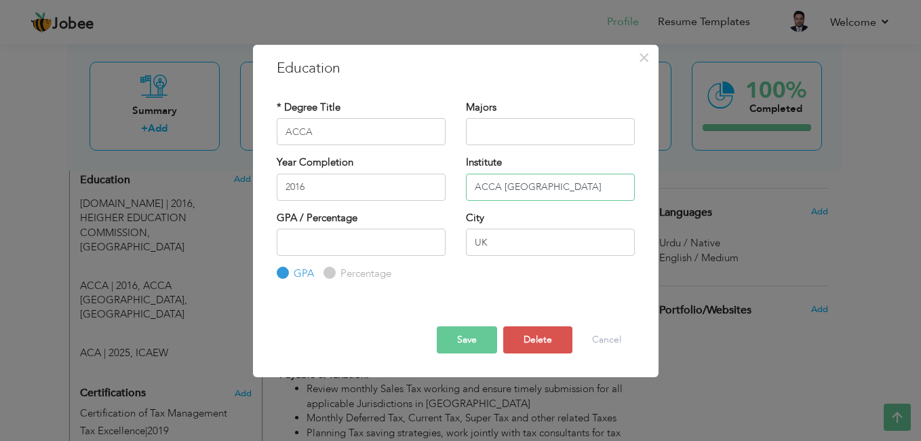
drag, startPoint x: 540, startPoint y: 191, endPoint x: 387, endPoint y: 192, distance: 153.3
click at [387, 192] on div "Year Completion 2016 Institute ACCA Pakistan" at bounding box center [456, 182] width 378 height 55
drag, startPoint x: 476, startPoint y: 234, endPoint x: 435, endPoint y: 237, distance: 41.5
click at [435, 237] on div "GPA / Percentage GPA Percentage City UK" at bounding box center [456, 246] width 378 height 71
click at [459, 333] on button "Save" at bounding box center [467, 339] width 60 height 27
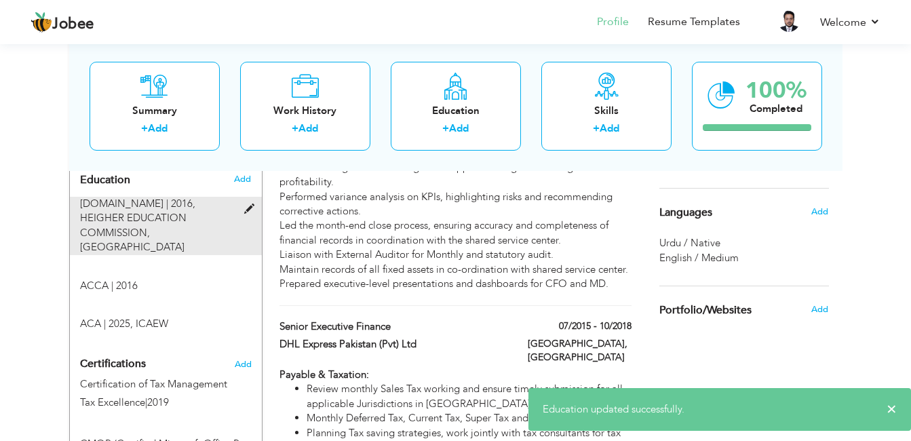
click at [251, 197] on div at bounding box center [253, 202] width 16 height 10
type input "[DOMAIN_NAME]"
type input "HEIGHER EDUCATION COMMISSION"
type input "Islamabad"
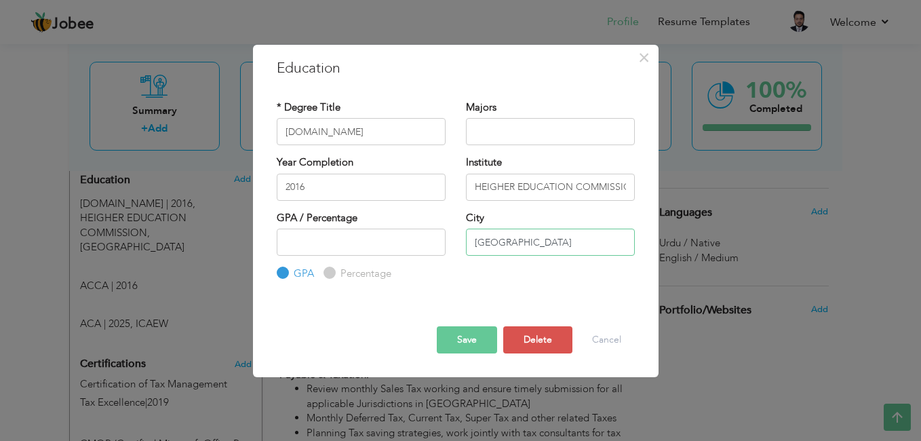
drag, startPoint x: 527, startPoint y: 239, endPoint x: 417, endPoint y: 253, distance: 110.7
click at [417, 253] on div "GPA / Percentage GPA Percentage City" at bounding box center [456, 246] width 378 height 71
drag, startPoint x: 472, startPoint y: 188, endPoint x: 790, endPoint y: 161, distance: 319.2
click at [790, 161] on div "× Education * Degree Title M.COM Majors Year Completion 2016 GPA" at bounding box center [460, 220] width 921 height 441
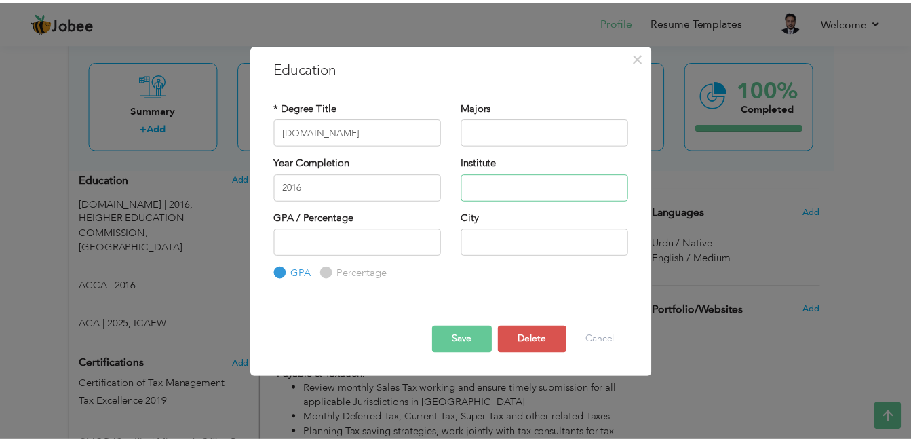
scroll to position [0, 0]
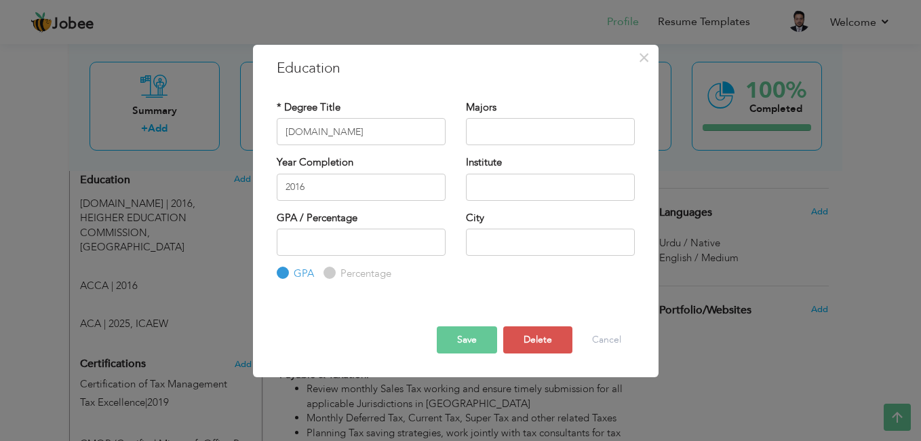
click at [470, 340] on button "Save" at bounding box center [467, 339] width 60 height 27
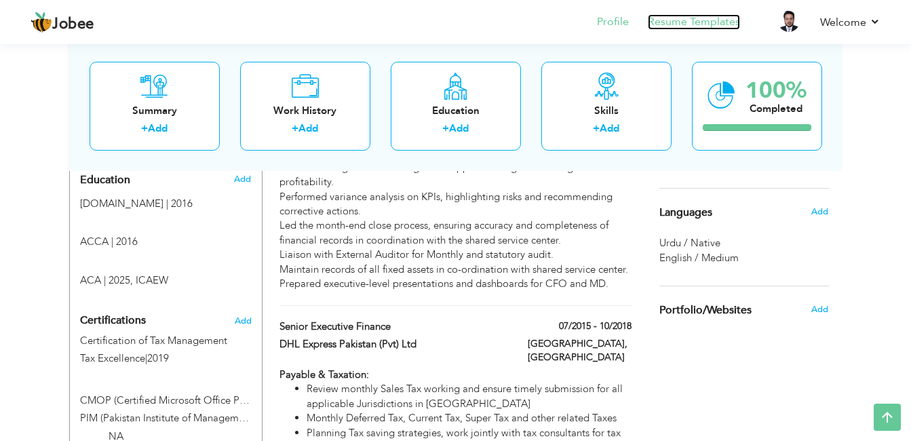
click at [711, 24] on link "Resume Templates" at bounding box center [694, 22] width 92 height 16
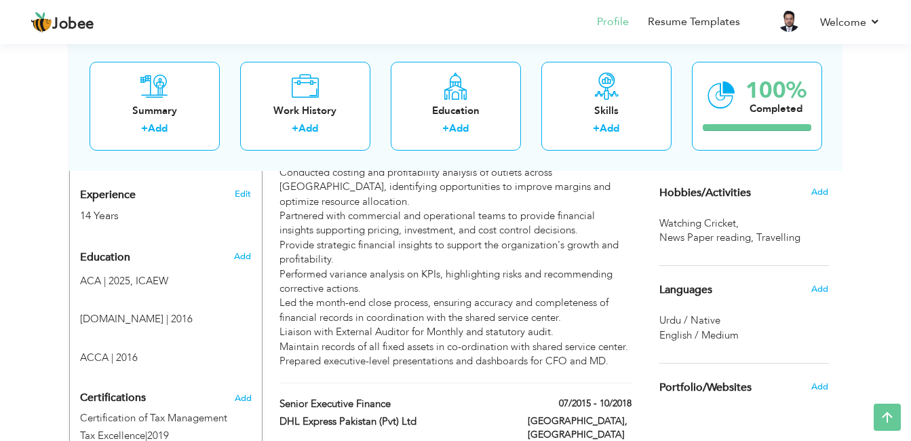
scroll to position [532, 0]
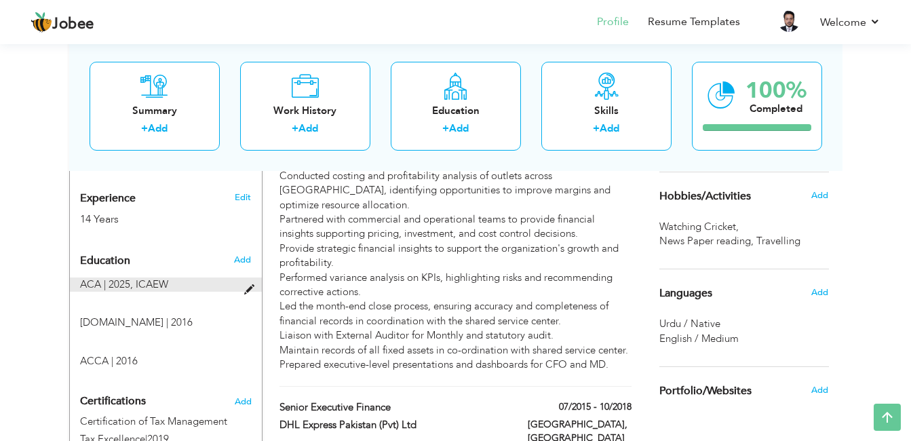
click at [245, 285] on span at bounding box center [252, 290] width 17 height 10
type input "ACA"
type input "2025"
type input "ICAEW"
radio input "true"
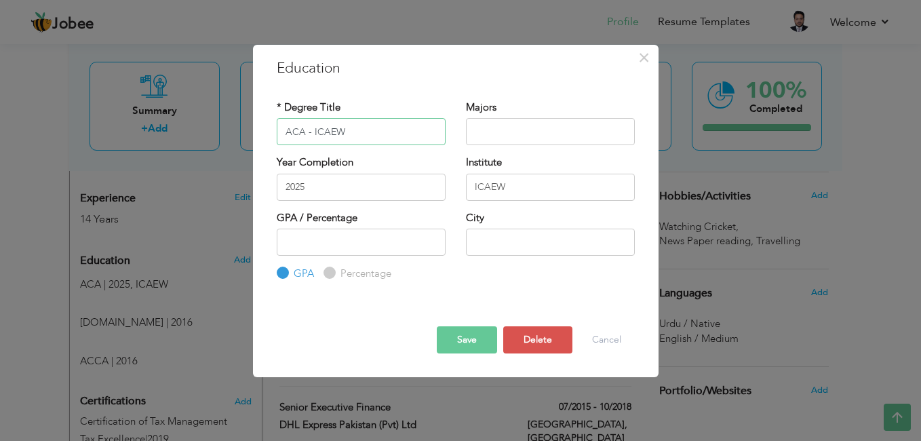
type input "ACA - ICAEW"
click at [380, 186] on div "Year Completion 2025 Institute ICAEW" at bounding box center [456, 182] width 378 height 55
click at [464, 328] on button "Save" at bounding box center [467, 339] width 60 height 27
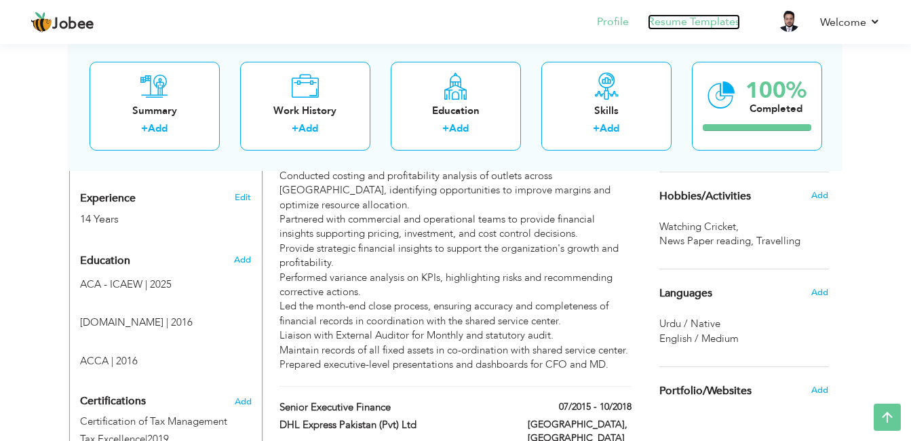
click at [703, 17] on link "Resume Templates" at bounding box center [694, 22] width 92 height 16
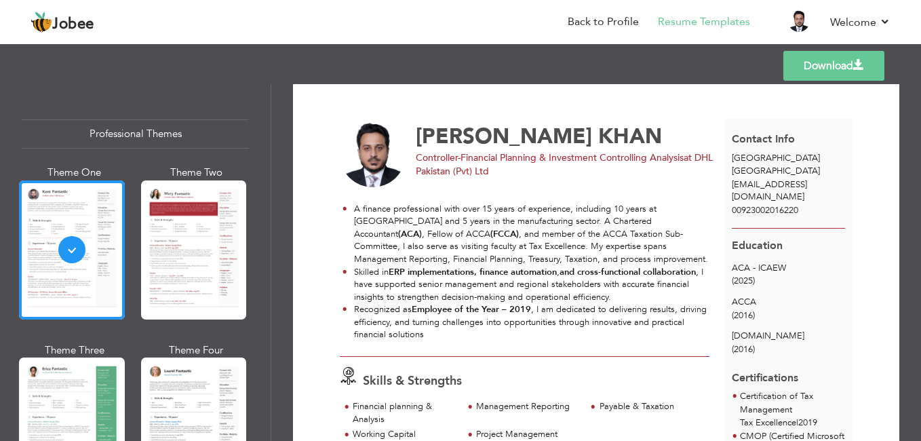
scroll to position [16, 0]
